Goal: Task Accomplishment & Management: Manage account settings

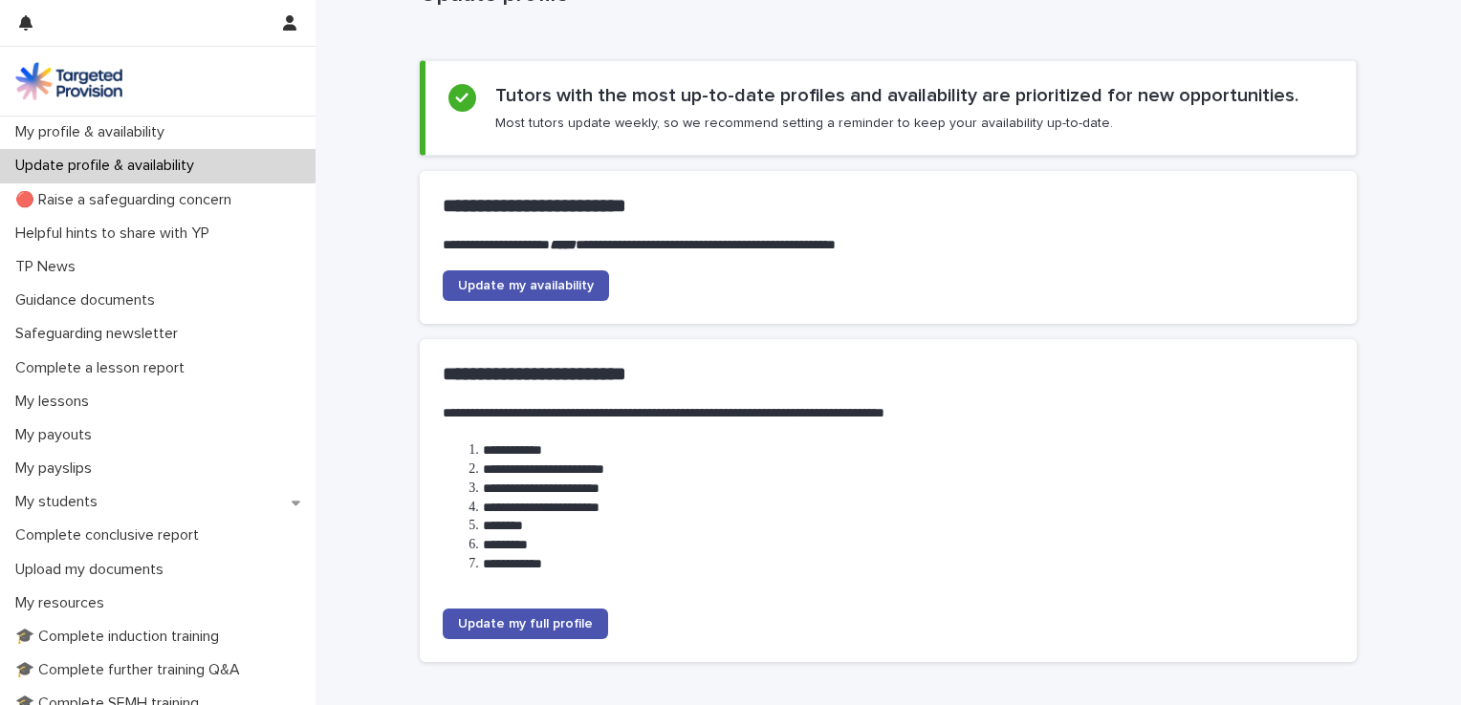
scroll to position [78, 0]
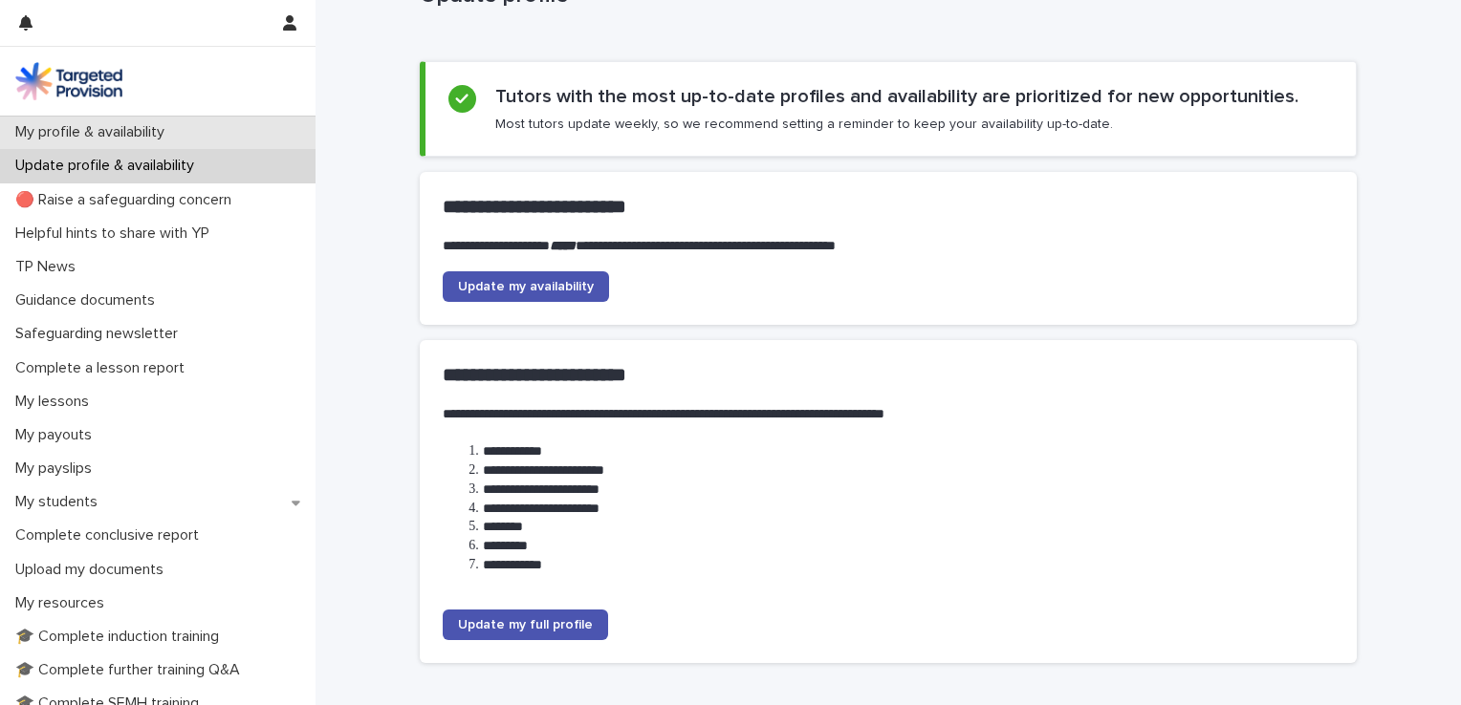
click at [157, 132] on p "My profile & availability" at bounding box center [94, 132] width 172 height 18
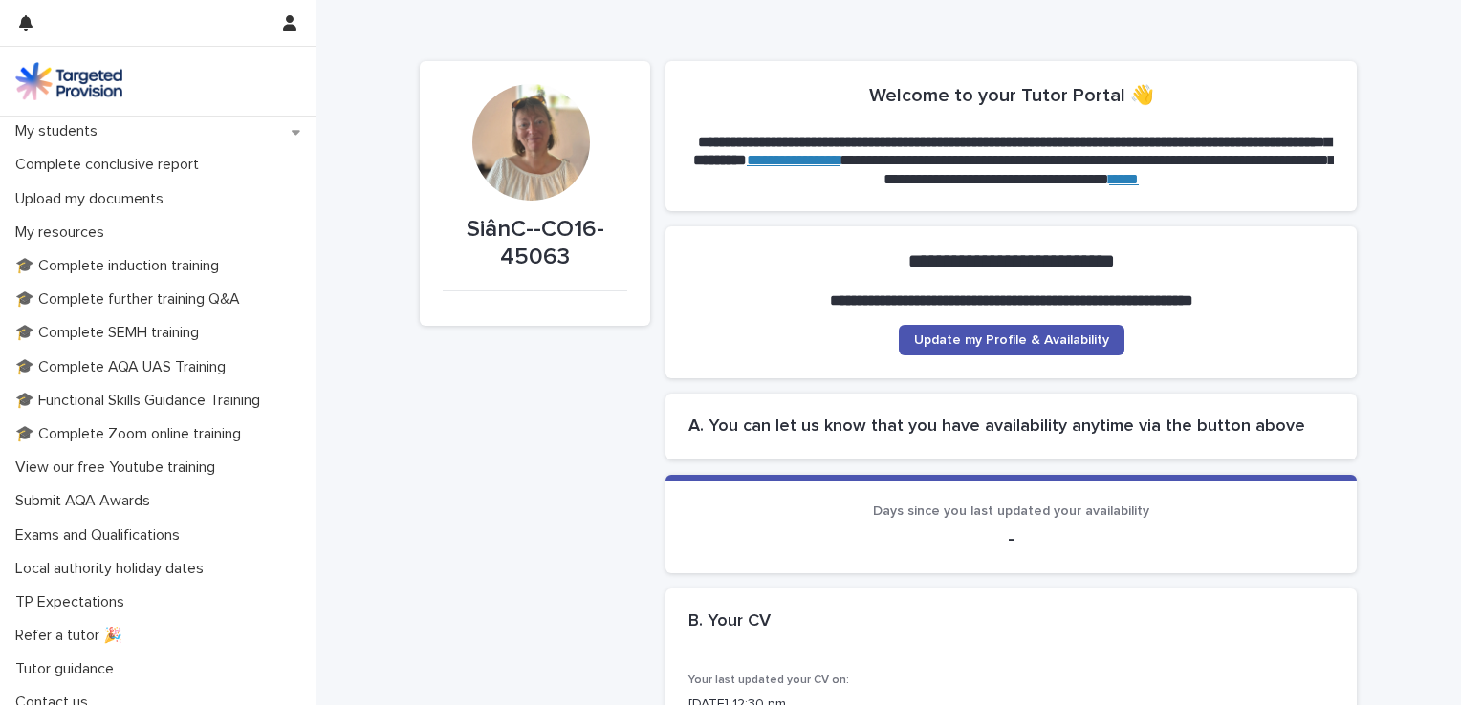
scroll to position [386, 0]
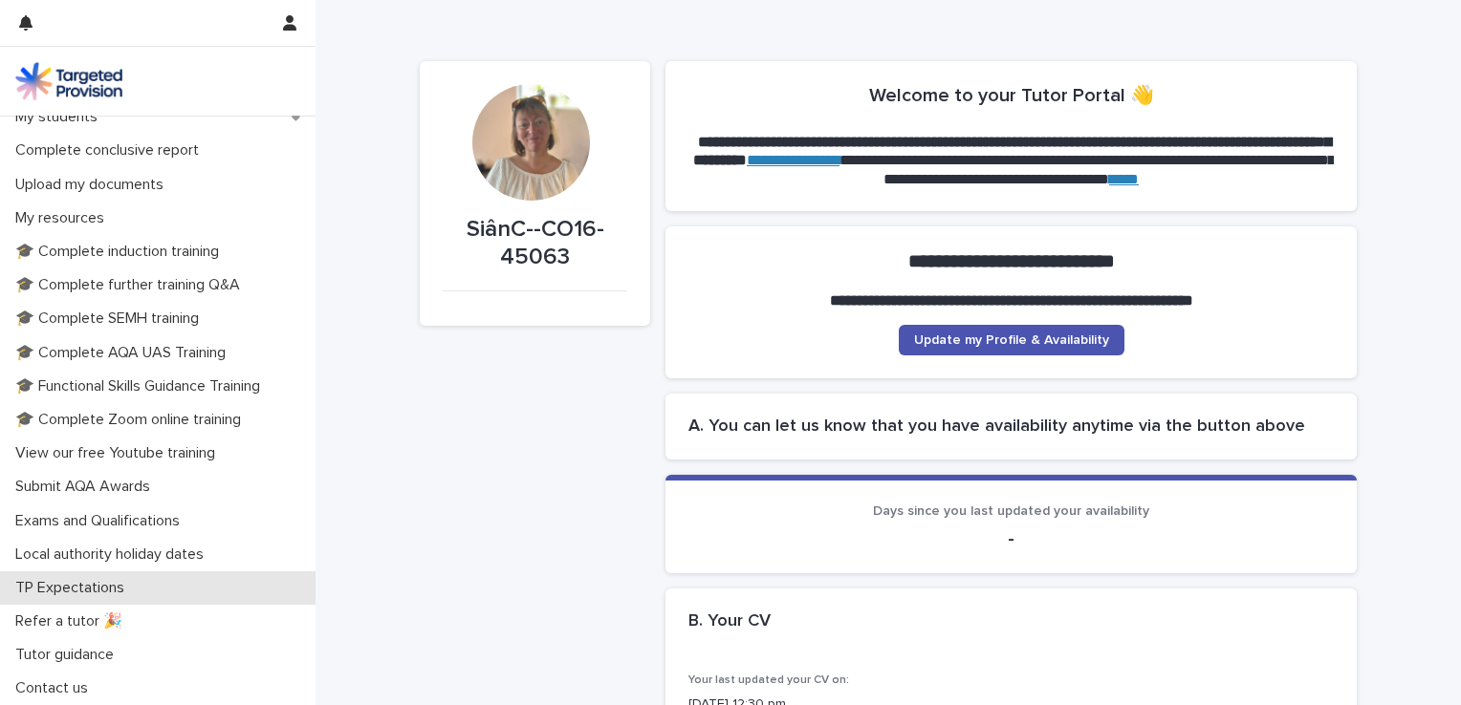
click at [96, 586] on p "TP Expectations" at bounding box center [74, 588] width 132 height 18
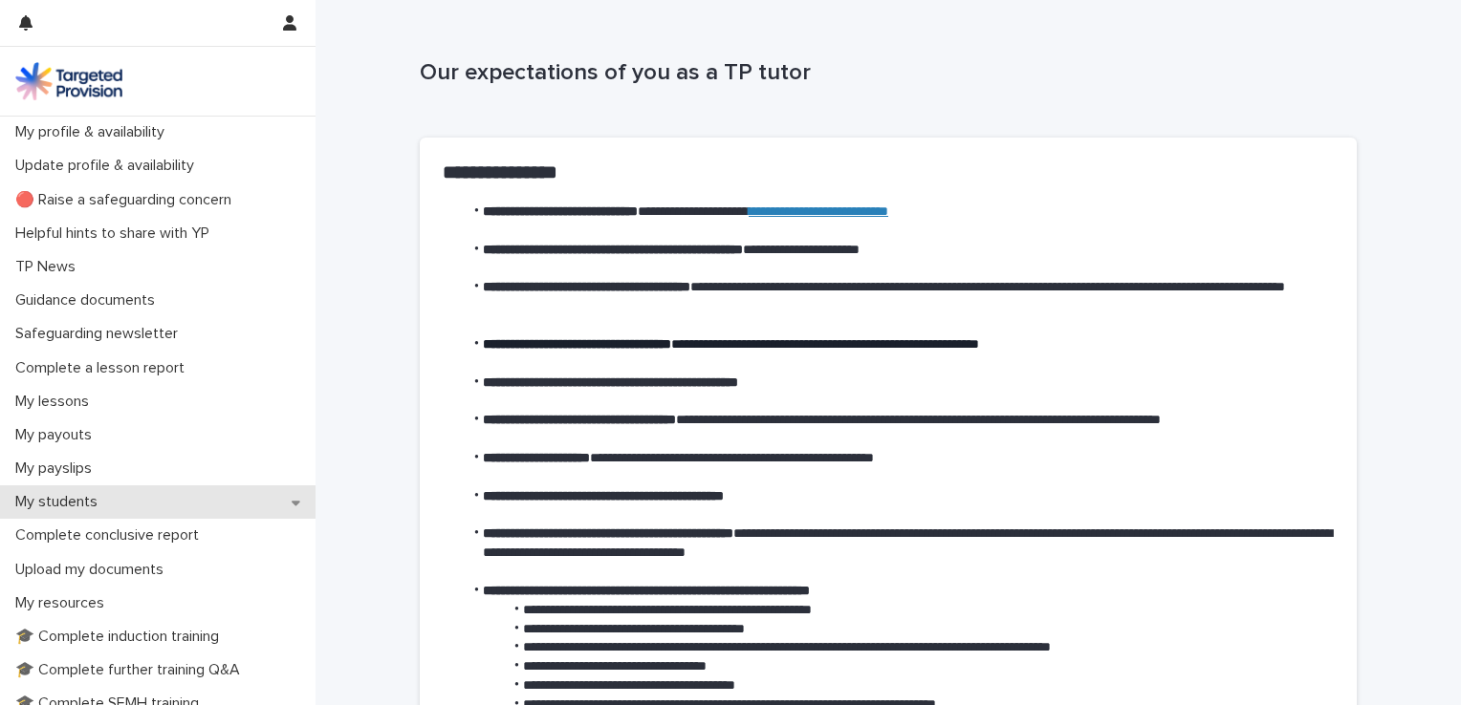
click at [102, 502] on p "My students" at bounding box center [60, 502] width 105 height 18
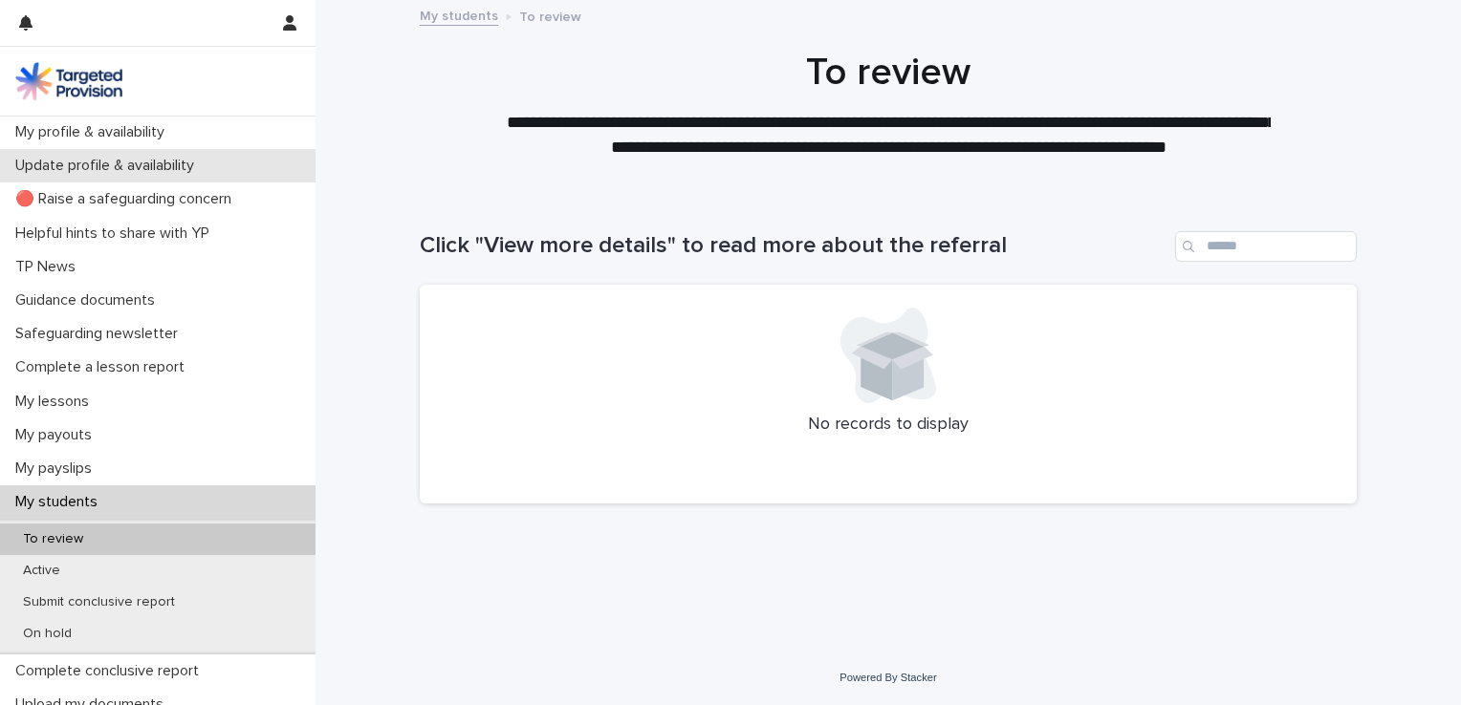
click at [181, 174] on p "Update profile & availability" at bounding box center [109, 166] width 202 height 18
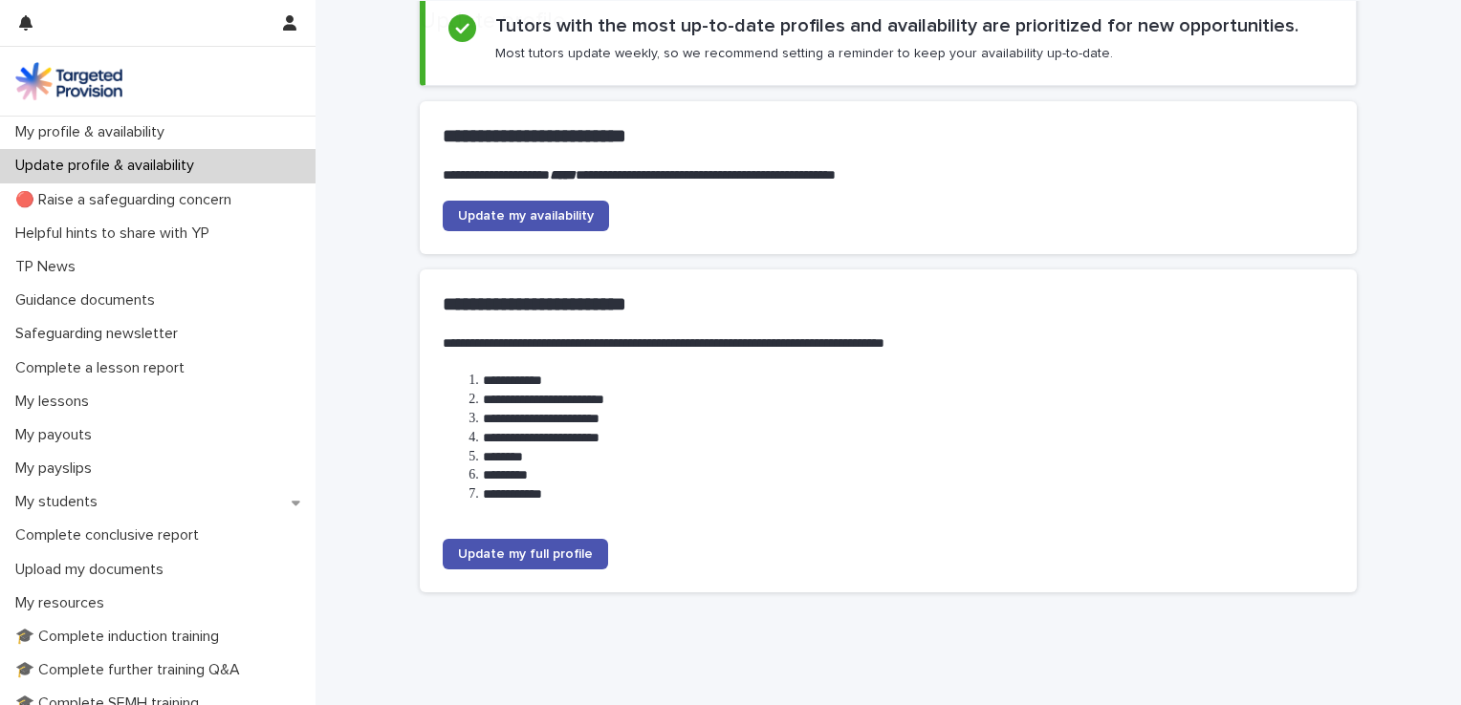
scroll to position [153, 0]
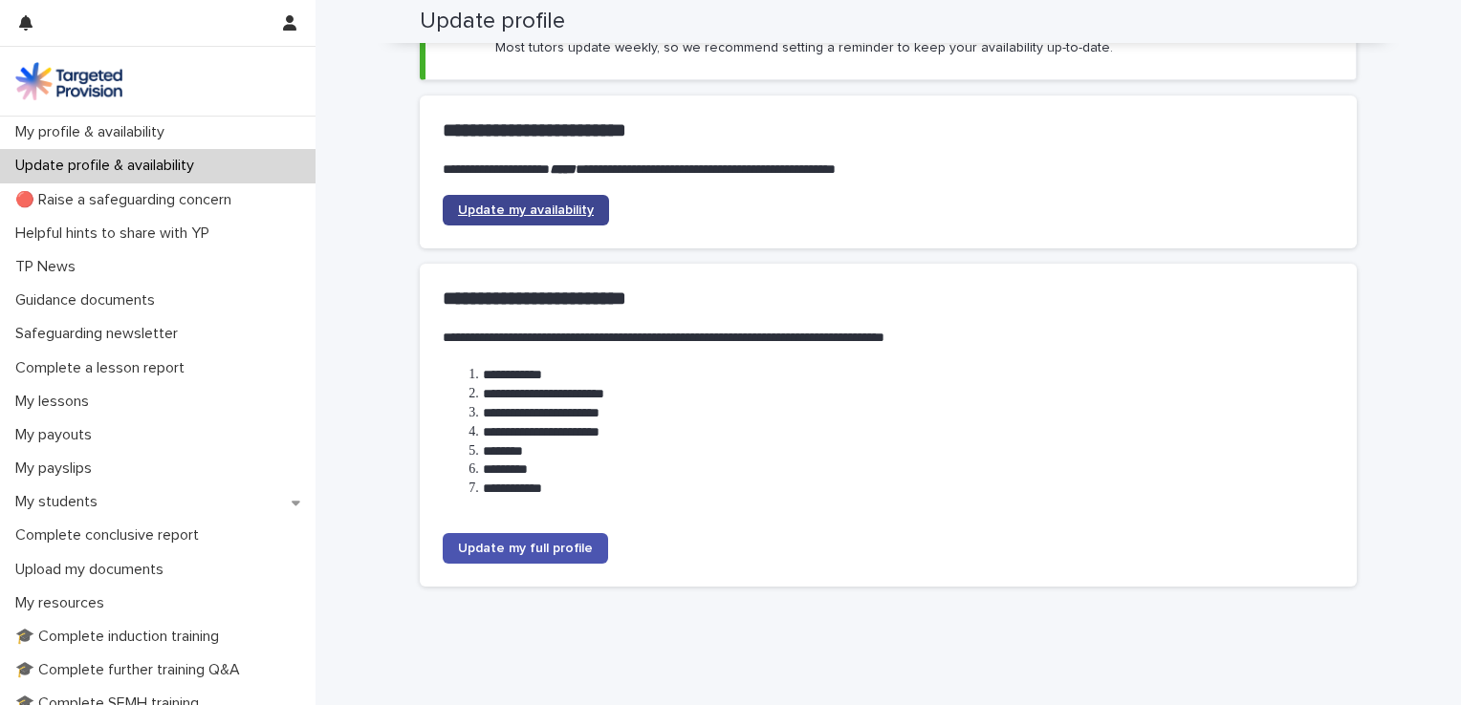
click at [552, 206] on span "Update my availability" at bounding box center [526, 210] width 136 height 13
